Goal: Information Seeking & Learning: Learn about a topic

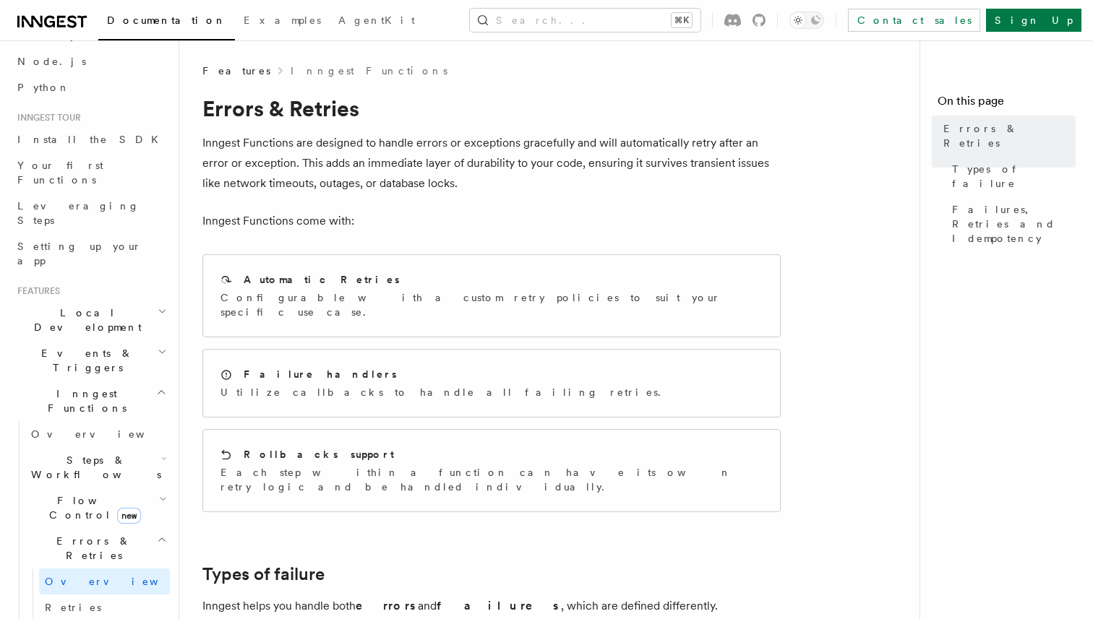
scroll to position [99, 0]
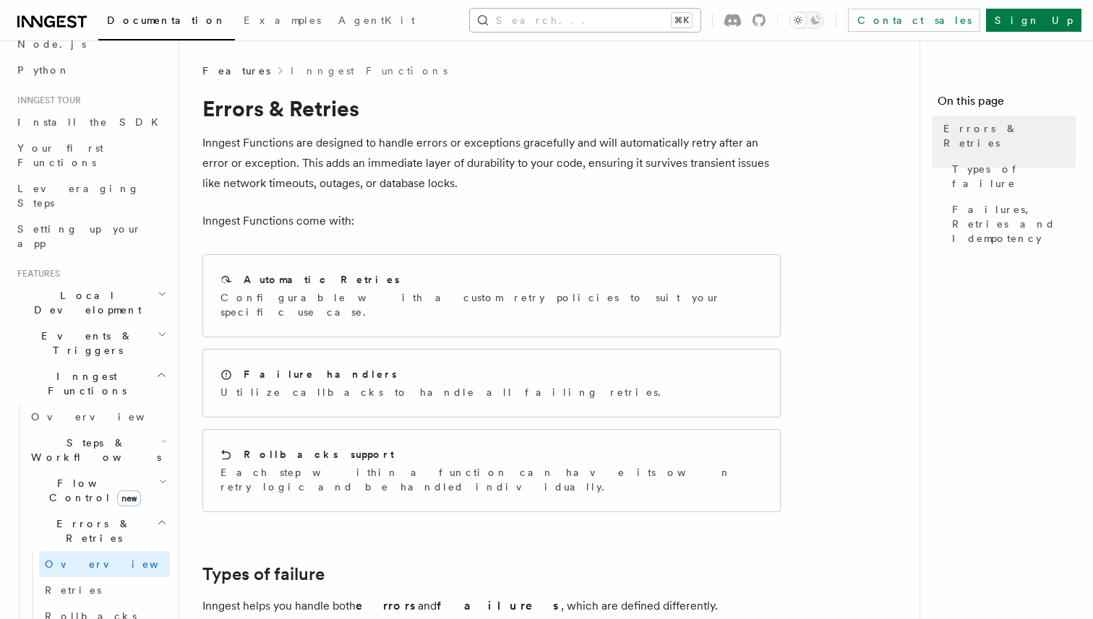
click at [606, 18] on button "Search... ⌘K" at bounding box center [585, 20] width 231 height 23
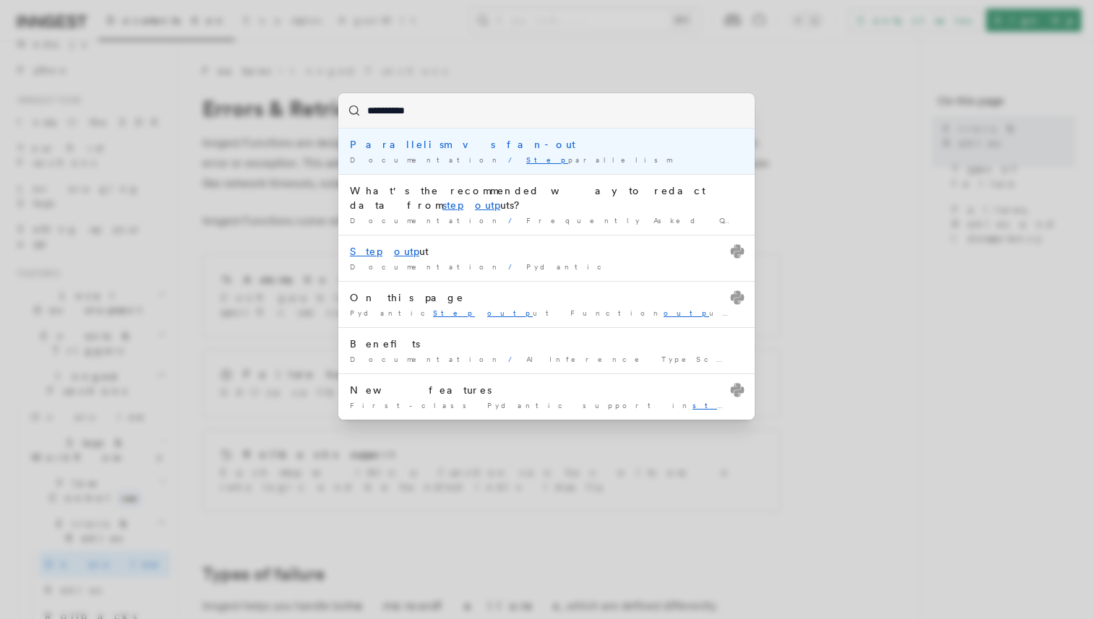
type input "**********"
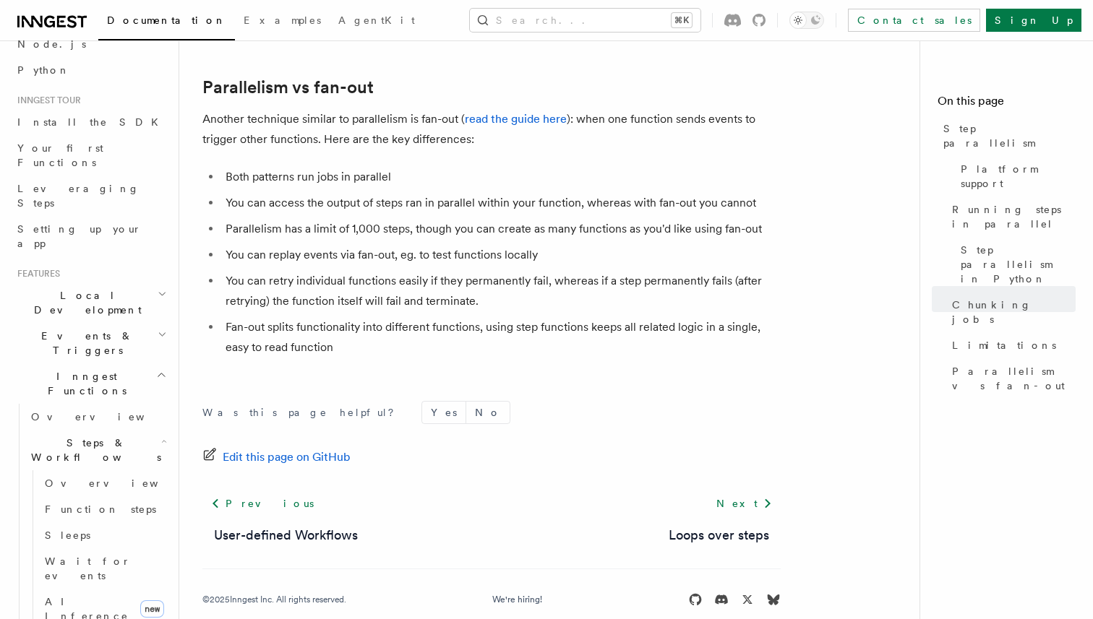
scroll to position [2649, 0]
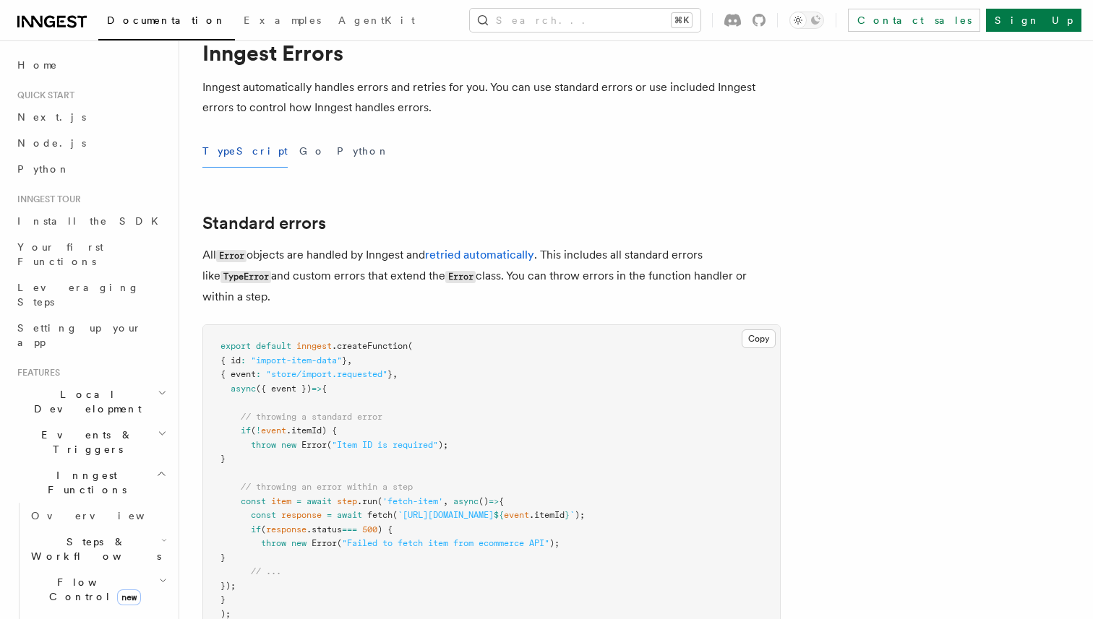
scroll to position [55, 0]
click at [299, 157] on button "Go" at bounding box center [312, 152] width 26 height 33
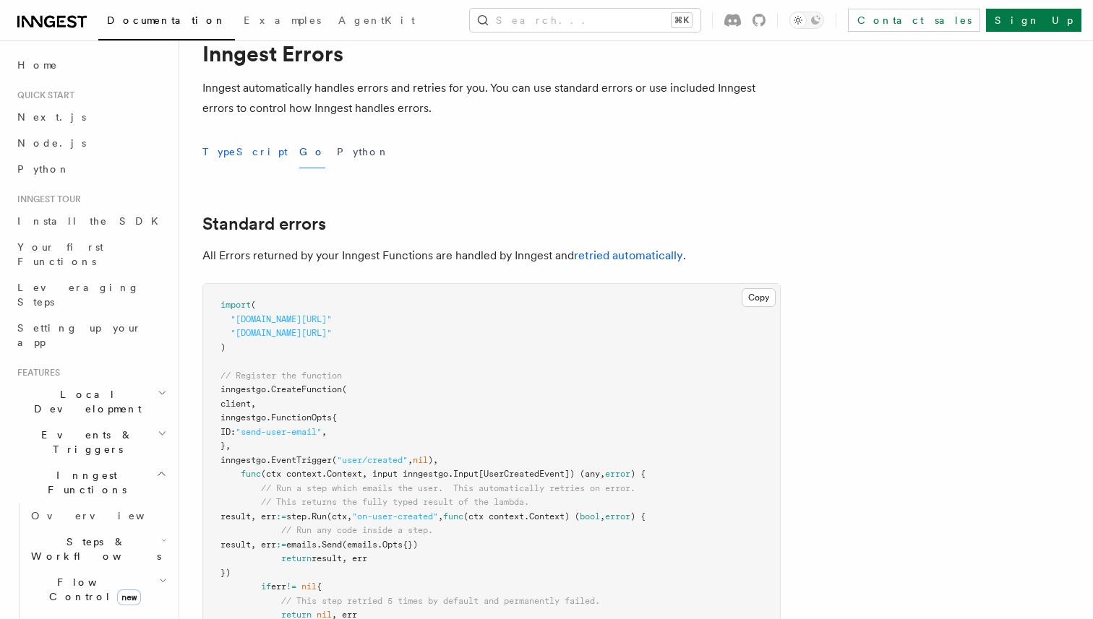
click at [229, 151] on button "TypeScript" at bounding box center [244, 152] width 85 height 33
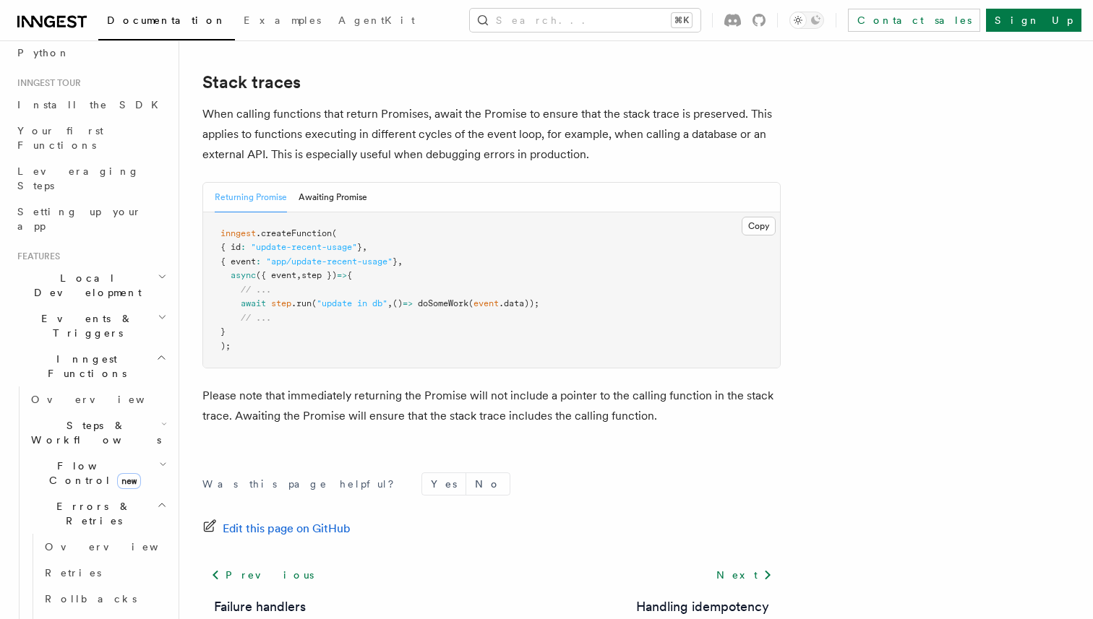
scroll to position [100, 0]
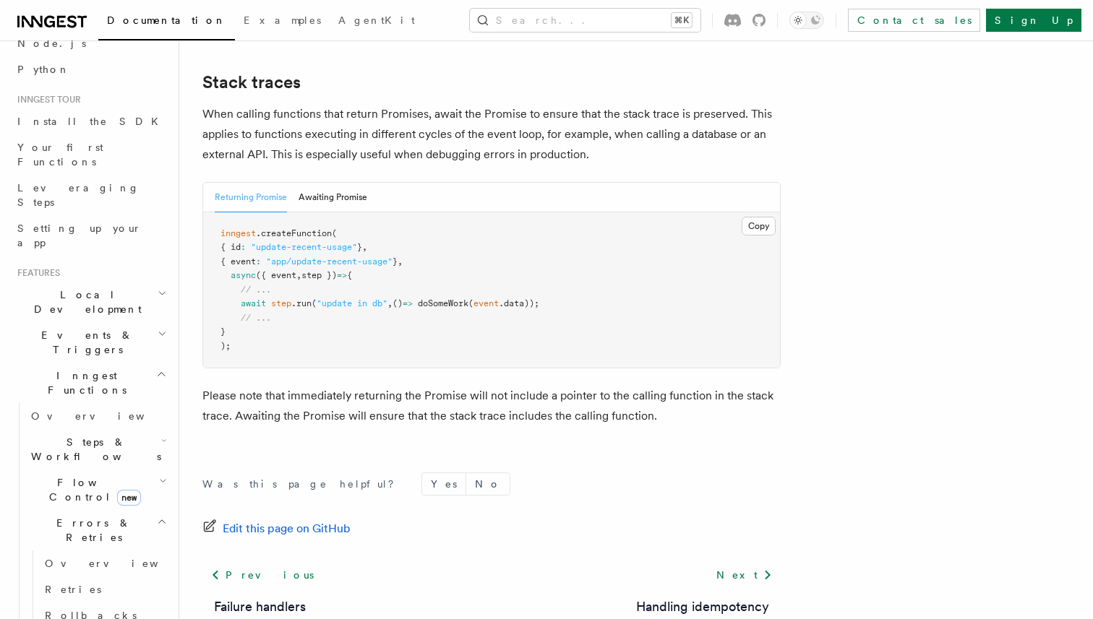
click at [145, 322] on h2 "Events & Triggers" at bounding box center [91, 342] width 158 height 40
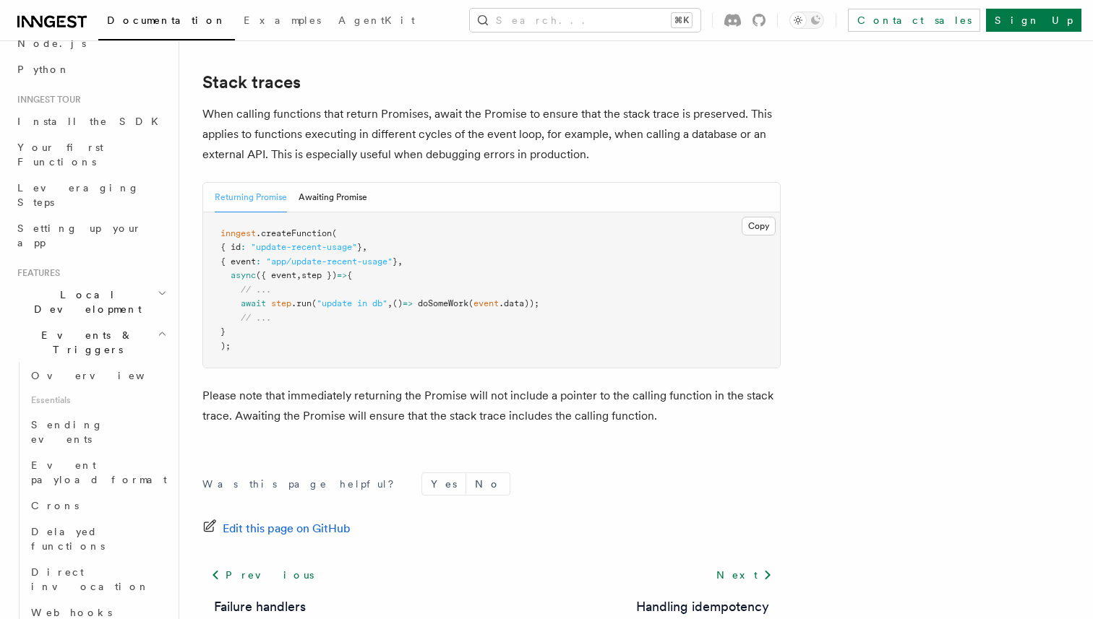
click at [147, 322] on h2 "Events & Triggers" at bounding box center [91, 342] width 158 height 40
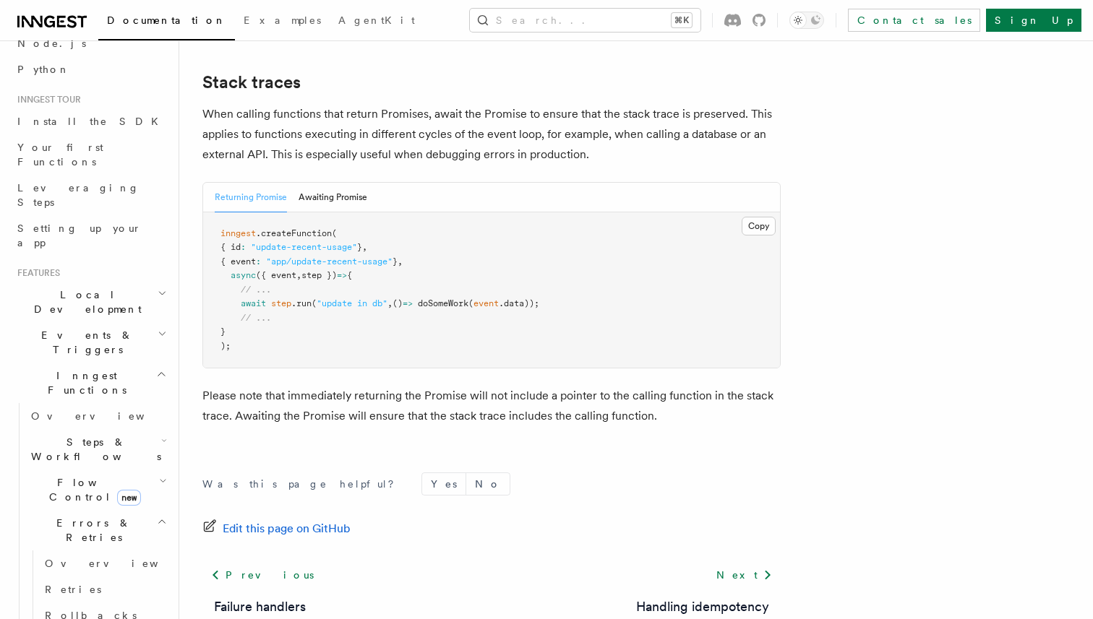
click at [155, 429] on h2 "Steps & Workflows" at bounding box center [97, 449] width 145 height 40
click at [98, 503] on span "Function steps" at bounding box center [100, 509] width 111 height 12
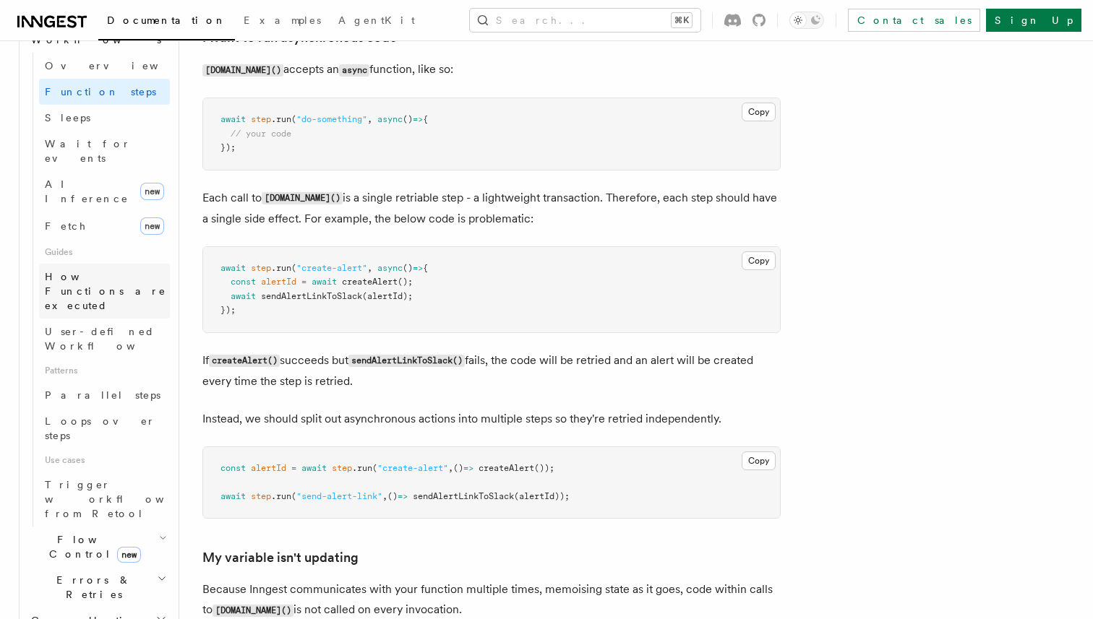
scroll to position [525, 0]
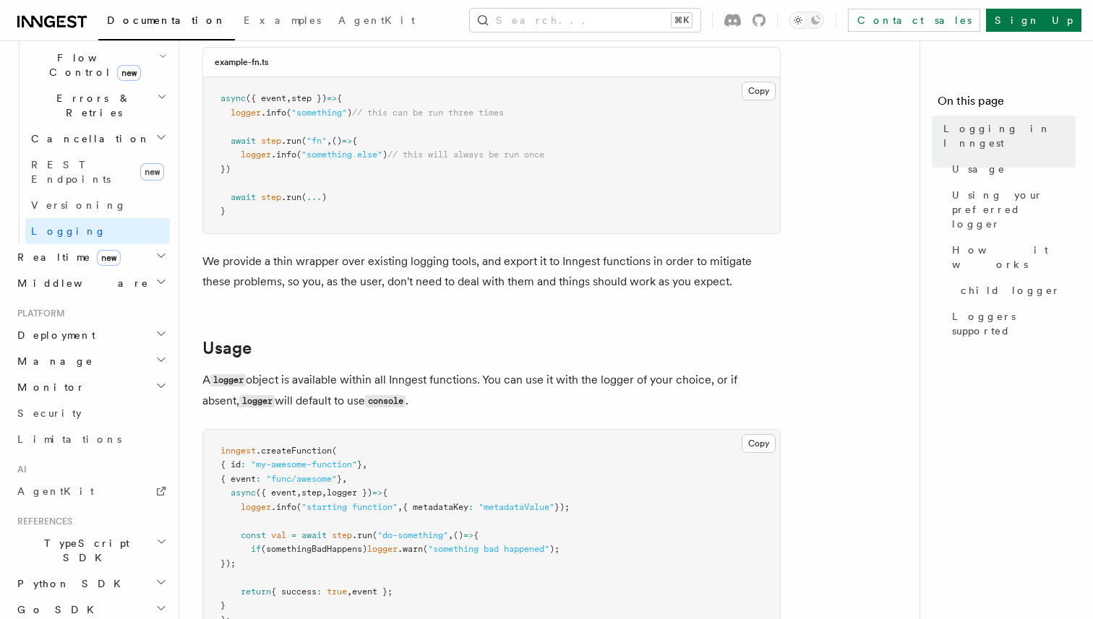
scroll to position [285, 0]
